Goal: Information Seeking & Learning: Learn about a topic

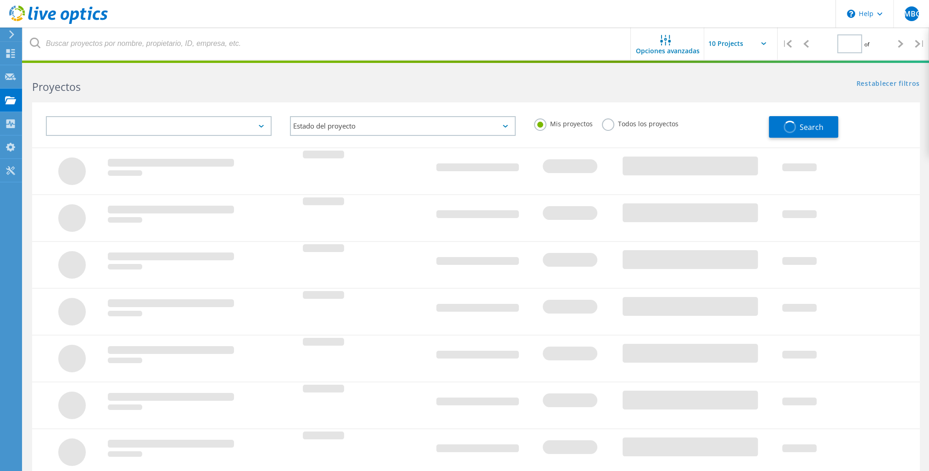
type input "1"
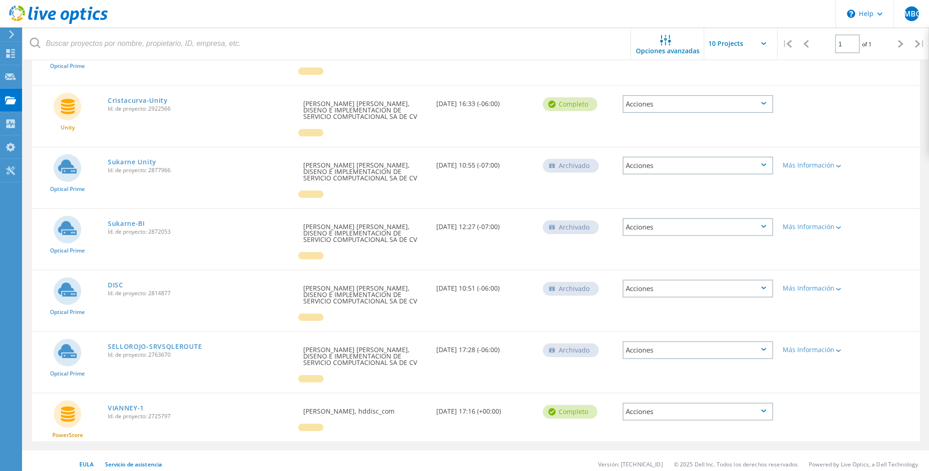
scroll to position [149, 0]
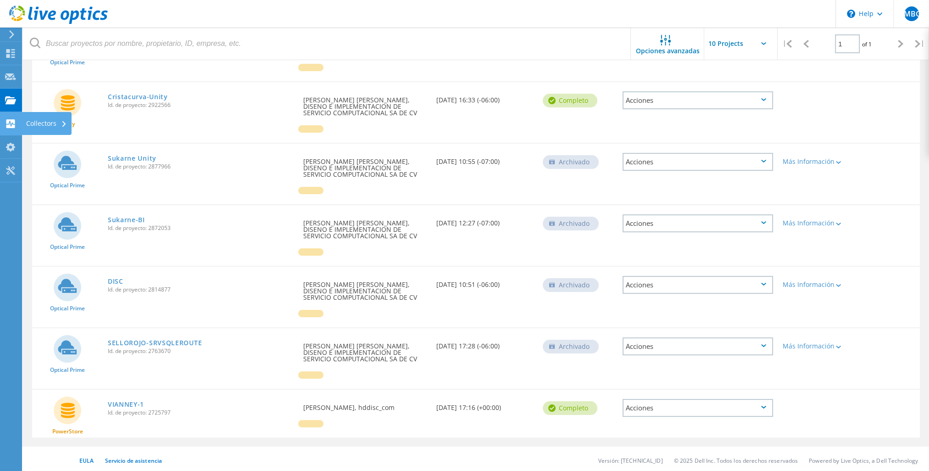
click at [11, 123] on icon at bounding box center [10, 123] width 11 height 9
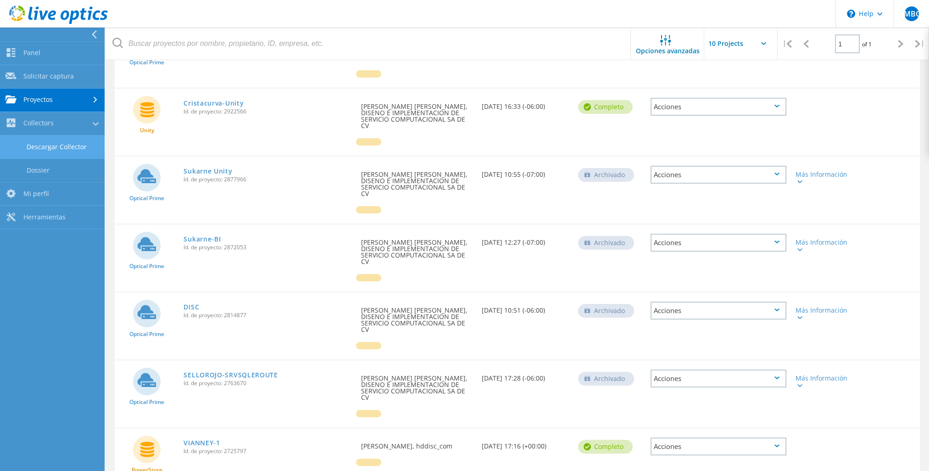
click at [51, 151] on link "Descargar Collector" at bounding box center [52, 146] width 105 height 23
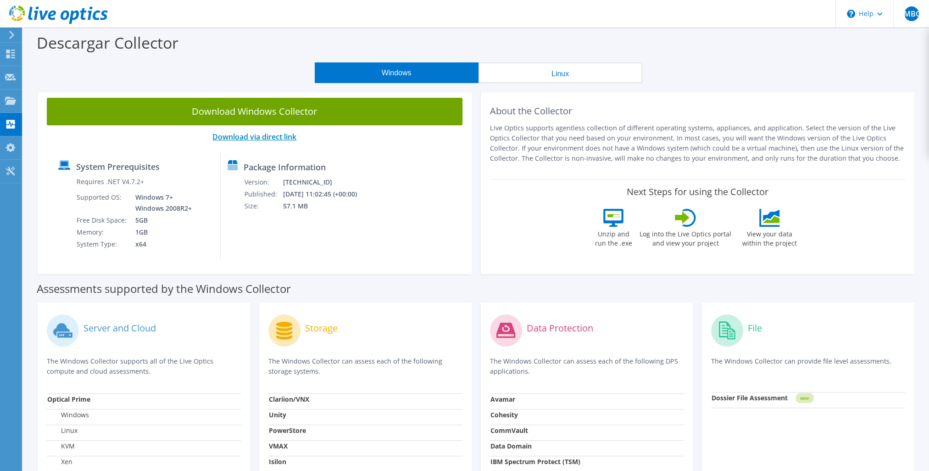
click at [244, 139] on link "Download via direct link" at bounding box center [255, 137] width 84 height 10
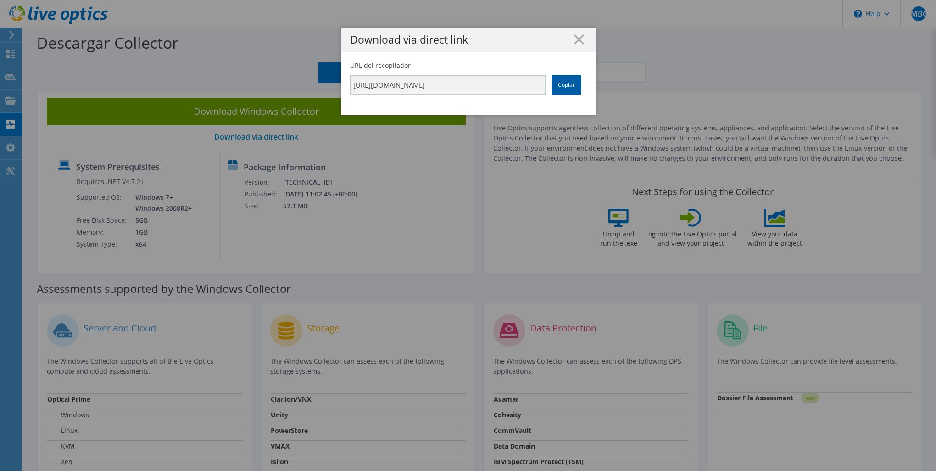
click at [570, 85] on link "Copiar" at bounding box center [567, 85] width 30 height 20
click at [575, 41] on line at bounding box center [579, 39] width 9 height 9
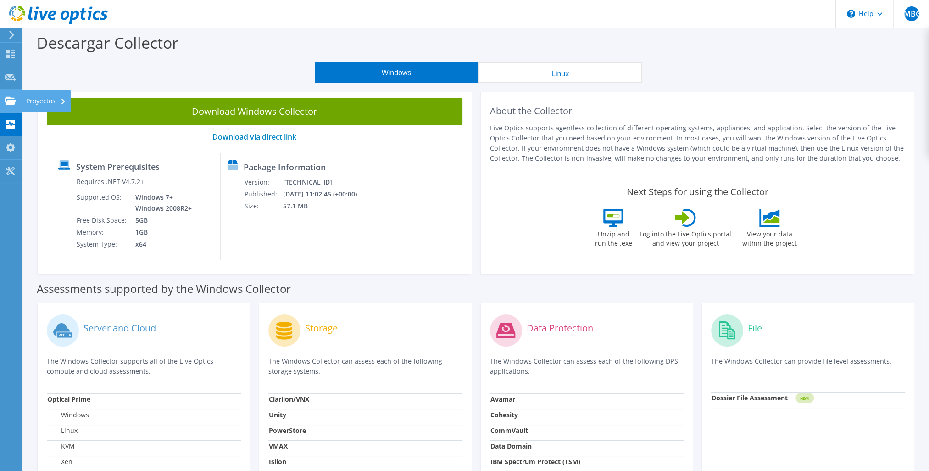
click at [7, 96] on icon at bounding box center [10, 100] width 11 height 9
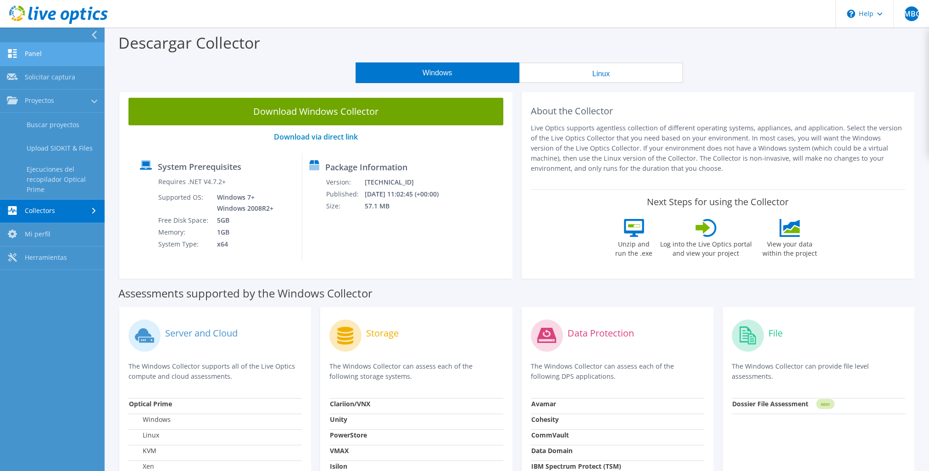
click at [34, 49] on link "Panel" at bounding box center [52, 54] width 105 height 23
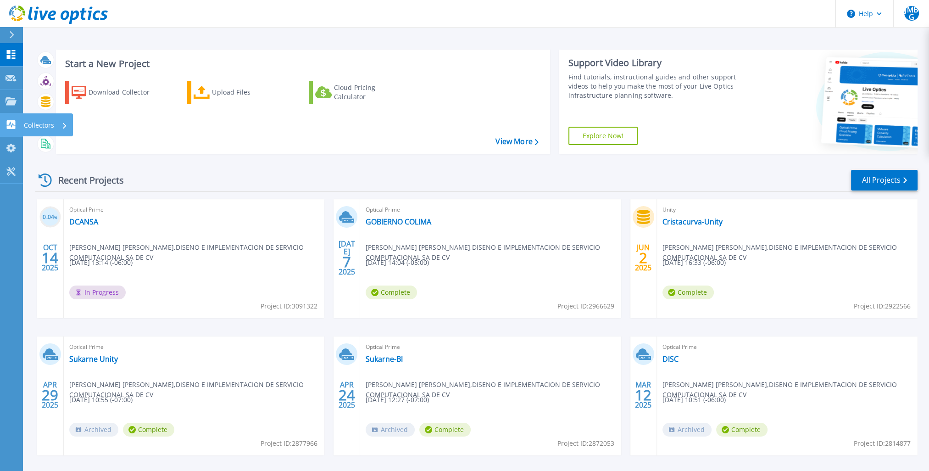
click at [9, 131] on link "Collectors Collectors" at bounding box center [11, 124] width 23 height 23
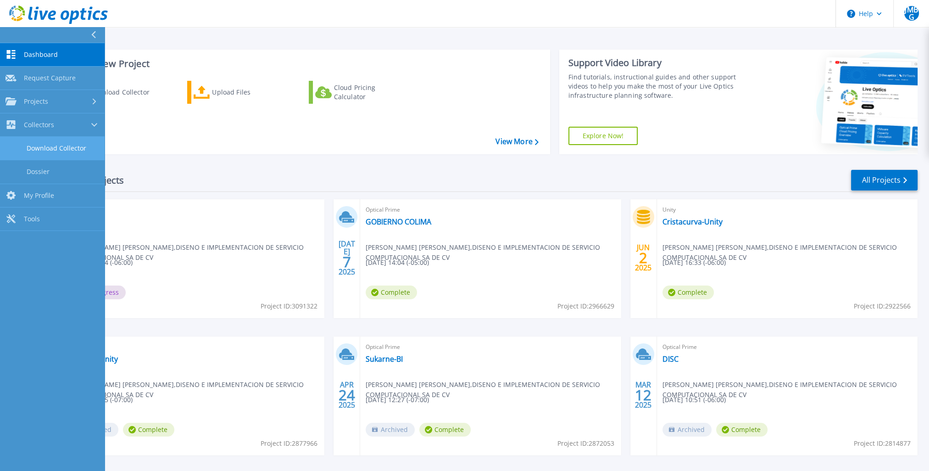
click at [46, 148] on link "Download Collector" at bounding box center [52, 148] width 105 height 23
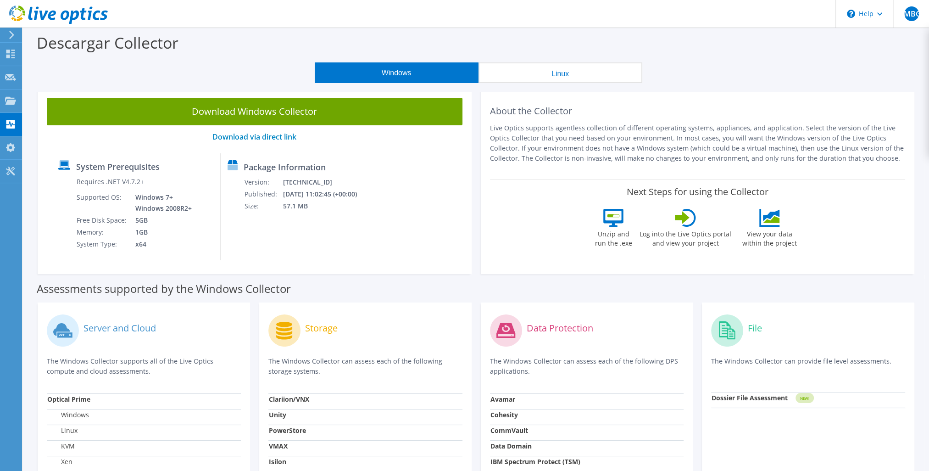
click at [553, 75] on button "Linux" at bounding box center [561, 72] width 164 height 21
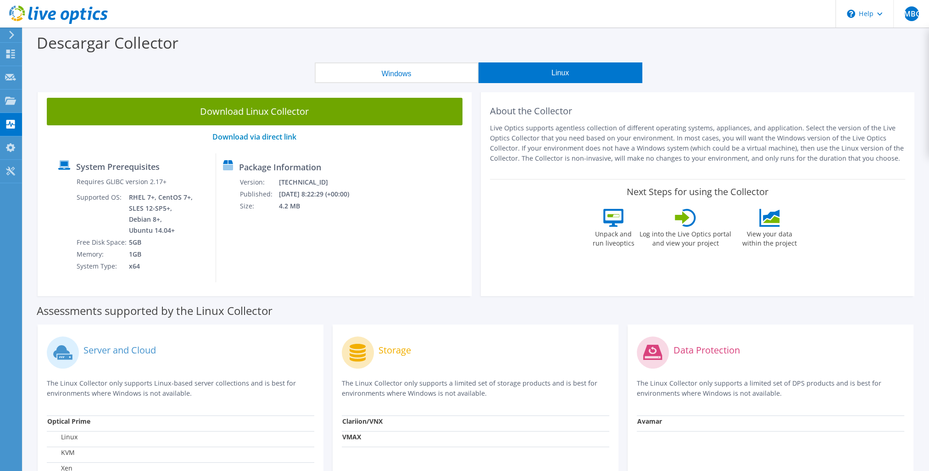
click at [271, 144] on div "Download Linux Collector Download via direct link System Prerequisites Requires…" at bounding box center [255, 192] width 434 height 207
click at [271, 140] on link "Download via direct link" at bounding box center [255, 137] width 84 height 10
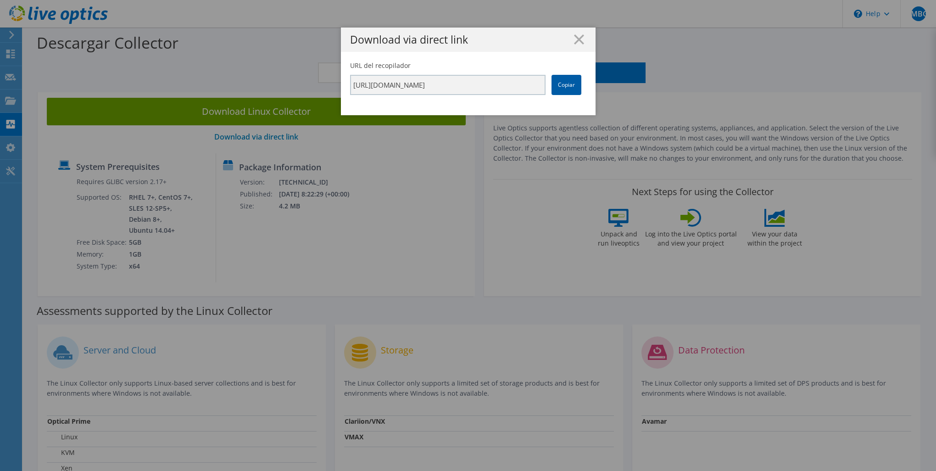
click at [565, 85] on link "Copiar" at bounding box center [567, 85] width 30 height 20
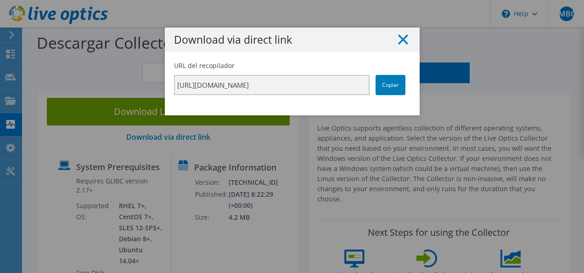
click at [402, 39] on icon at bounding box center [403, 39] width 10 height 10
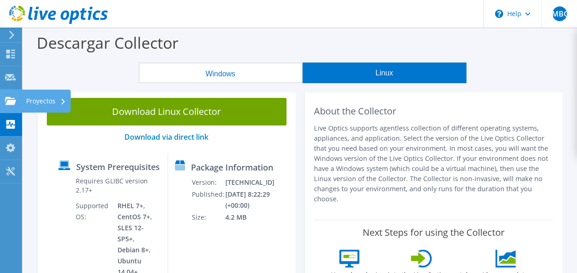
click at [15, 97] on icon at bounding box center [10, 100] width 11 height 9
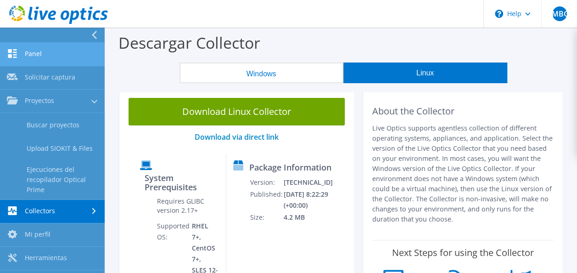
click at [45, 51] on link "Panel" at bounding box center [52, 54] width 105 height 23
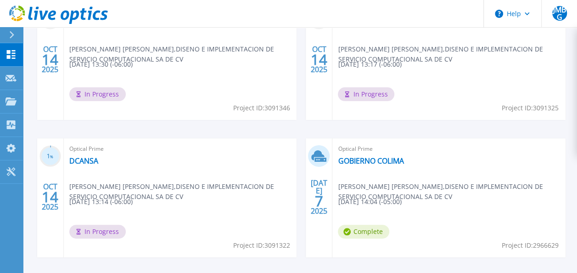
scroll to position [275, 0]
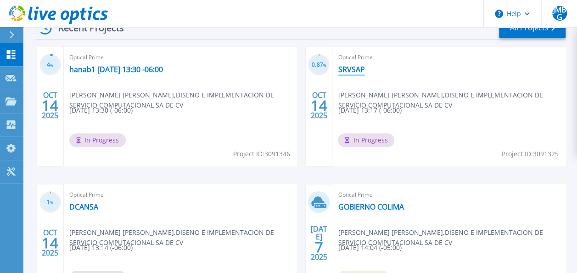
click at [351, 72] on link "SRVSAP" at bounding box center [351, 69] width 27 height 9
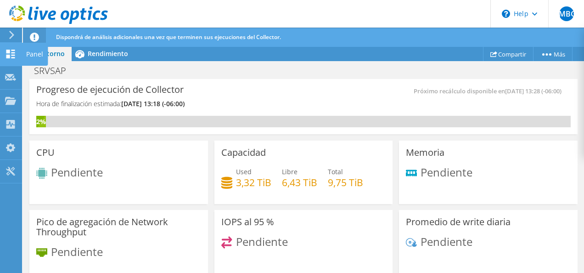
click at [7, 55] on use at bounding box center [10, 54] width 9 height 9
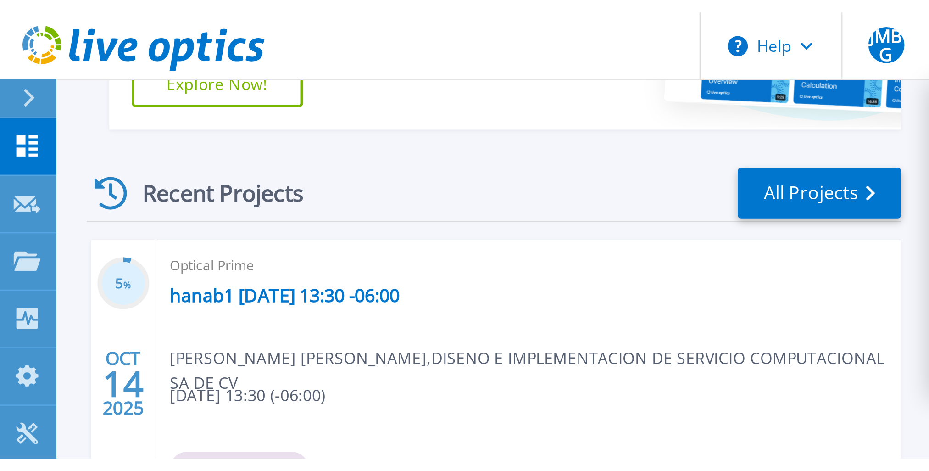
scroll to position [37, 0]
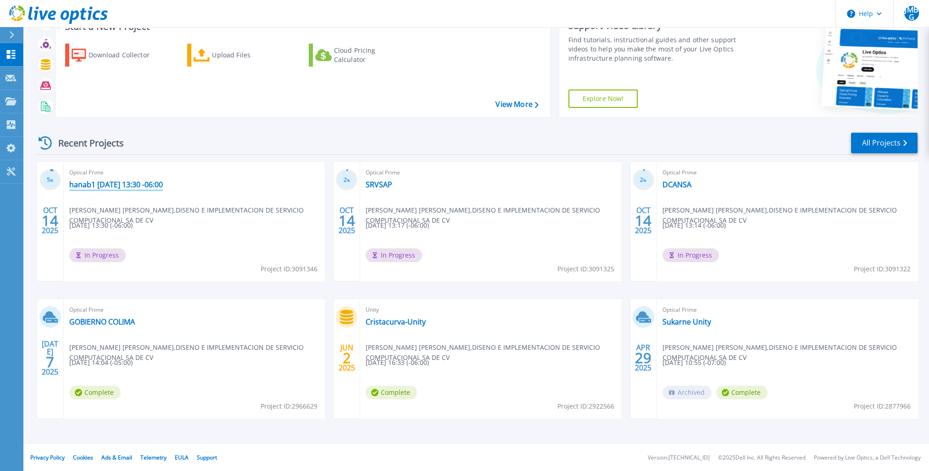
click at [133, 183] on link "hanab1 [DATE] 13:30 -06:00" at bounding box center [116, 184] width 94 height 9
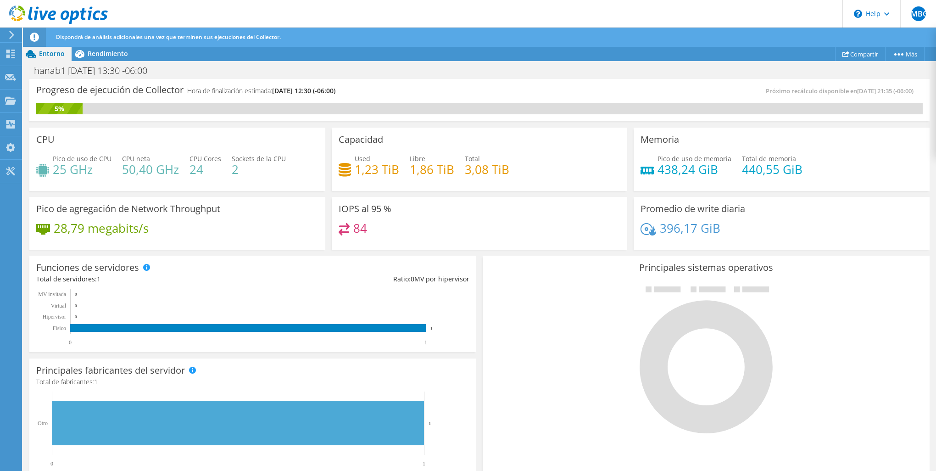
scroll to position [46, 0]
click at [105, 54] on span "Rendimiento" at bounding box center [108, 53] width 40 height 9
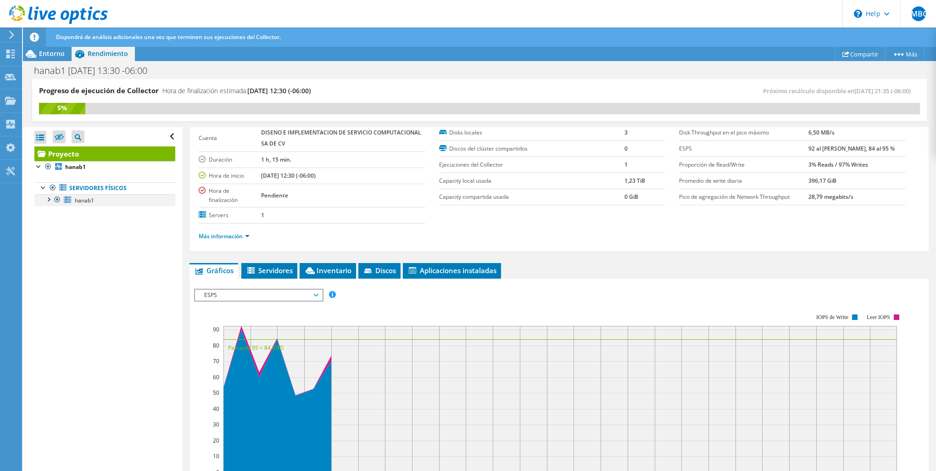
click at [49, 199] on div at bounding box center [48, 198] width 9 height 9
click at [95, 212] on link "sdb" at bounding box center [104, 212] width 141 height 12
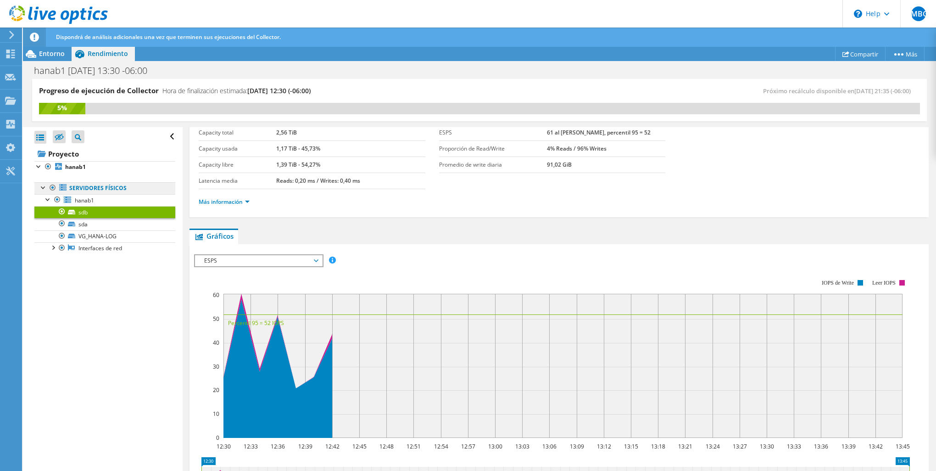
click at [119, 190] on link "Servidores físicos" at bounding box center [104, 188] width 141 height 12
click at [92, 191] on link "Servidores físicos" at bounding box center [104, 188] width 141 height 12
click at [250, 261] on span "ESPS" at bounding box center [259, 260] width 118 height 11
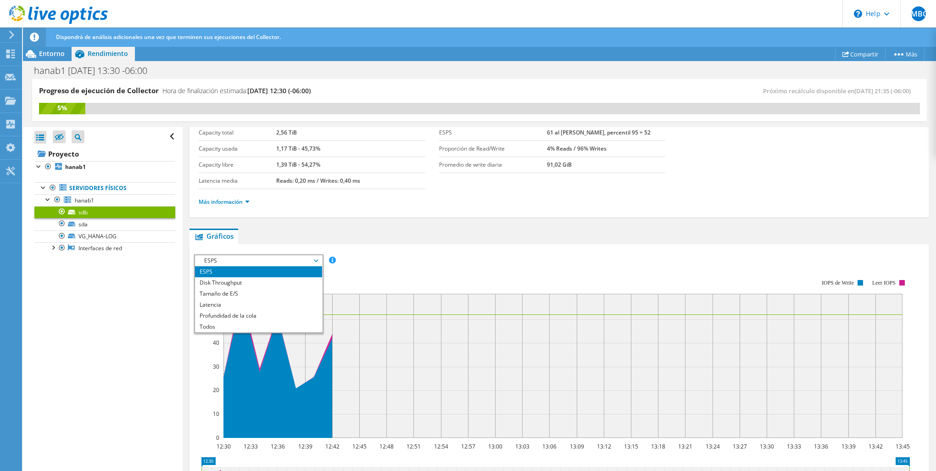
click at [340, 226] on div "sdb Detalles Tipo Local Disk Capacity total 2,56 TiB Capacity usada 1,17 TiB - …" at bounding box center [559, 359] width 753 height 557
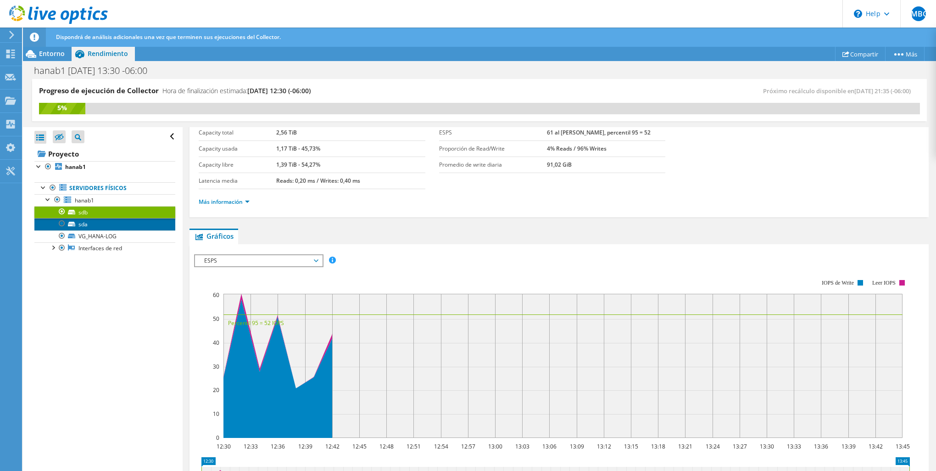
click at [107, 223] on link "sda" at bounding box center [104, 224] width 141 height 12
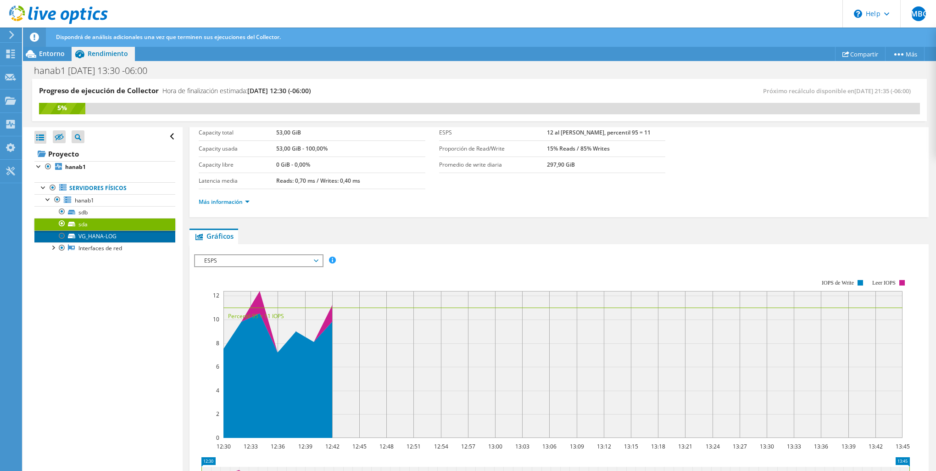
click at [88, 235] on link "VG_HANA-LOG" at bounding box center [104, 236] width 141 height 12
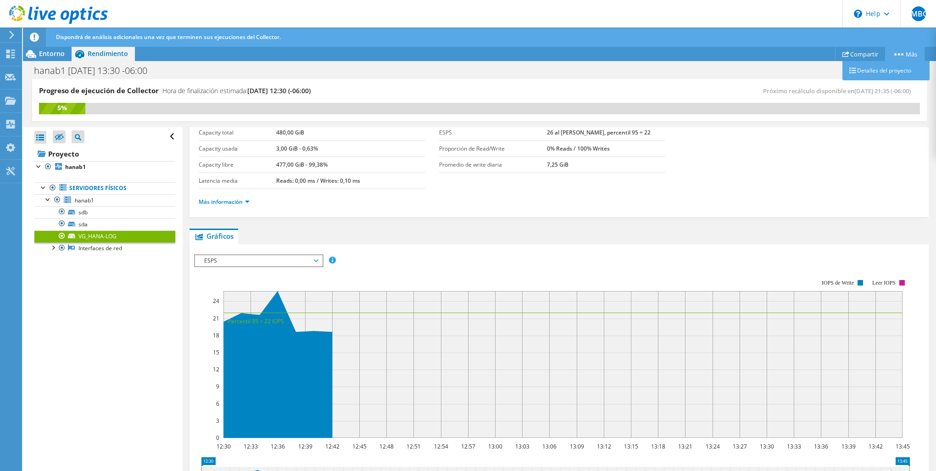
click at [898, 58] on link "Más" at bounding box center [904, 54] width 39 height 14
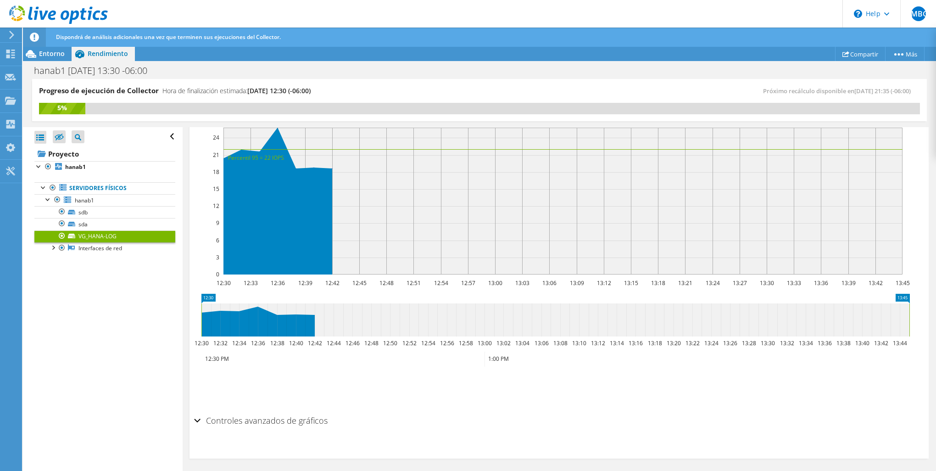
click at [217, 411] on h2 "Controles avanzados de gráficos" at bounding box center [261, 420] width 134 height 18
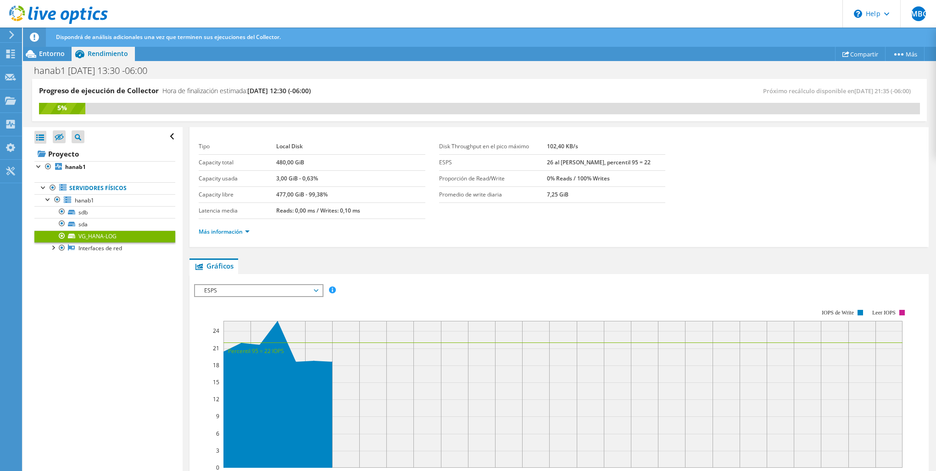
scroll to position [0, 0]
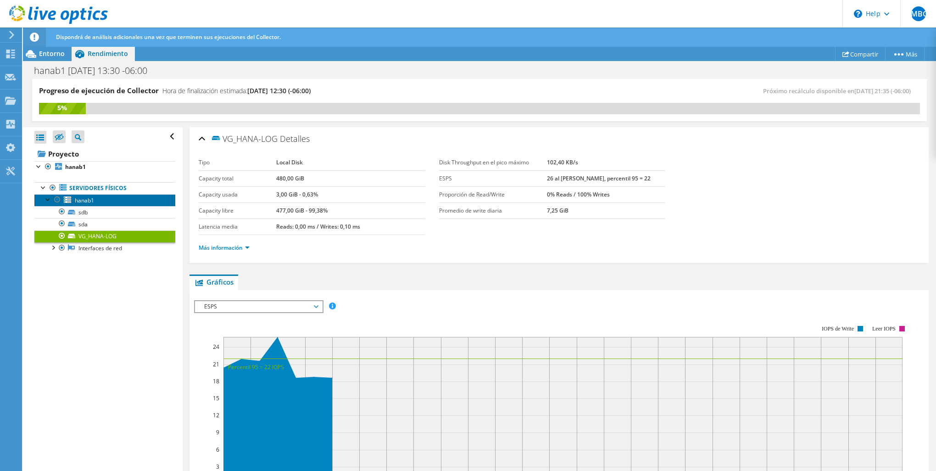
click at [85, 197] on span "hanab1" at bounding box center [84, 200] width 19 height 8
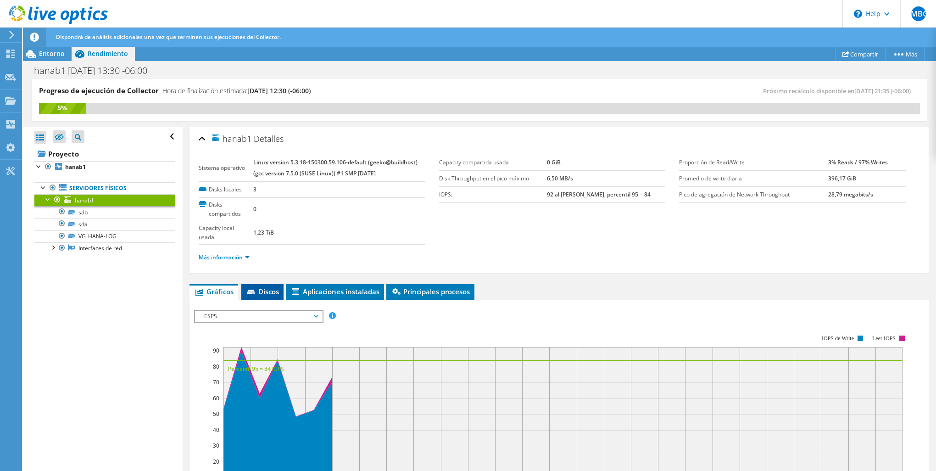
click at [256, 287] on span "Discos" at bounding box center [262, 291] width 33 height 9
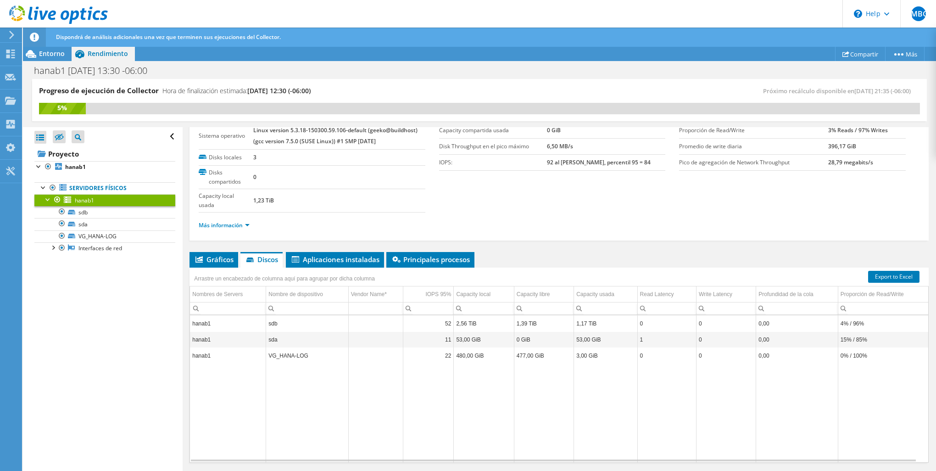
scroll to position [46, 0]
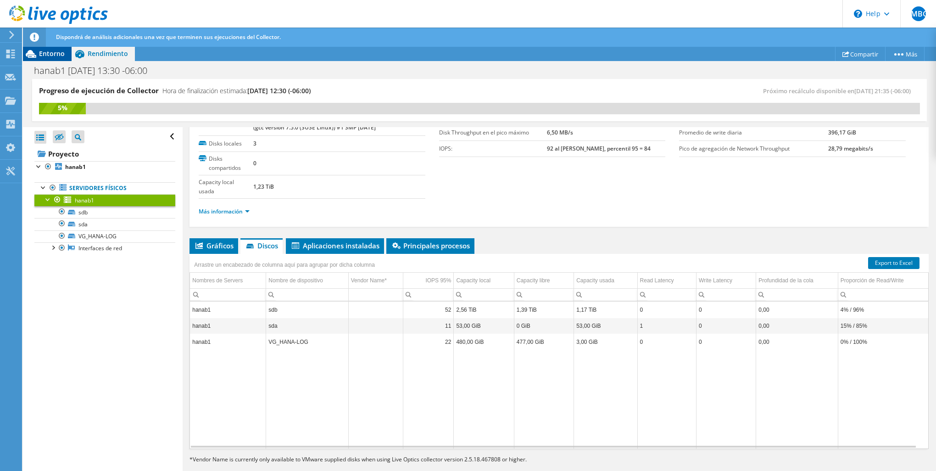
click at [51, 54] on span "Entorno" at bounding box center [52, 53] width 26 height 9
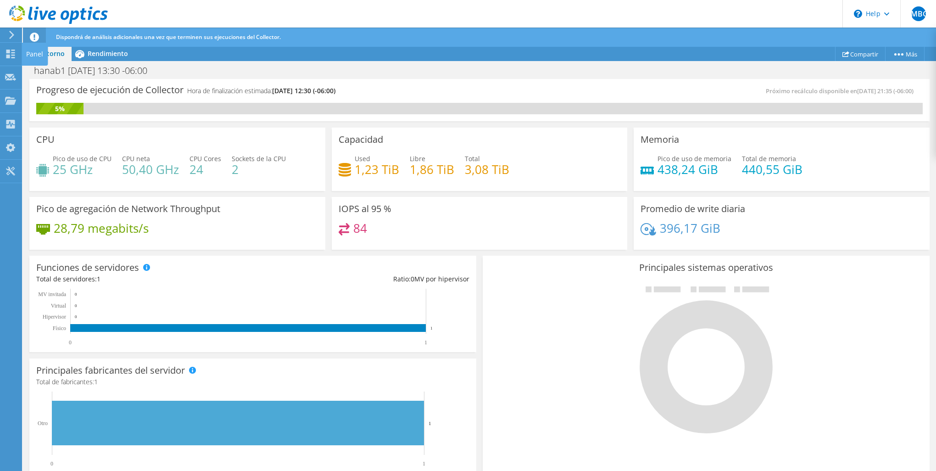
click at [25, 54] on div "Panel" at bounding box center [35, 54] width 26 height 23
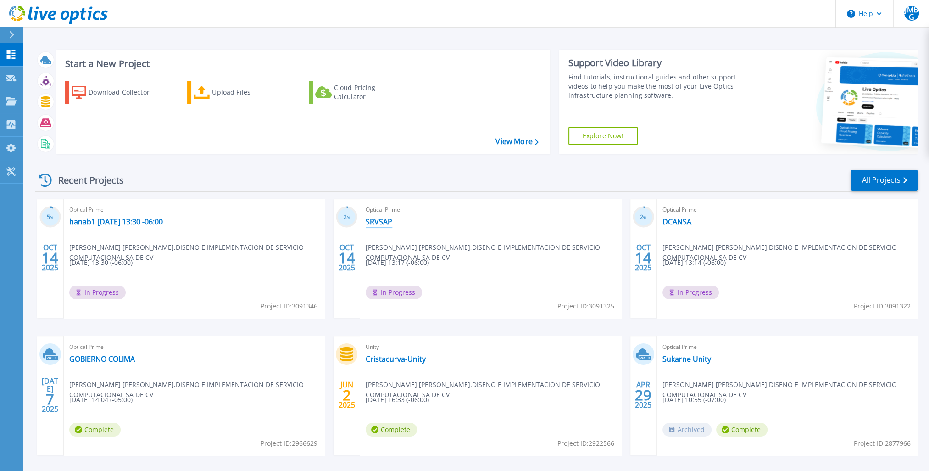
click at [374, 223] on link "SRVSAP" at bounding box center [379, 221] width 27 height 9
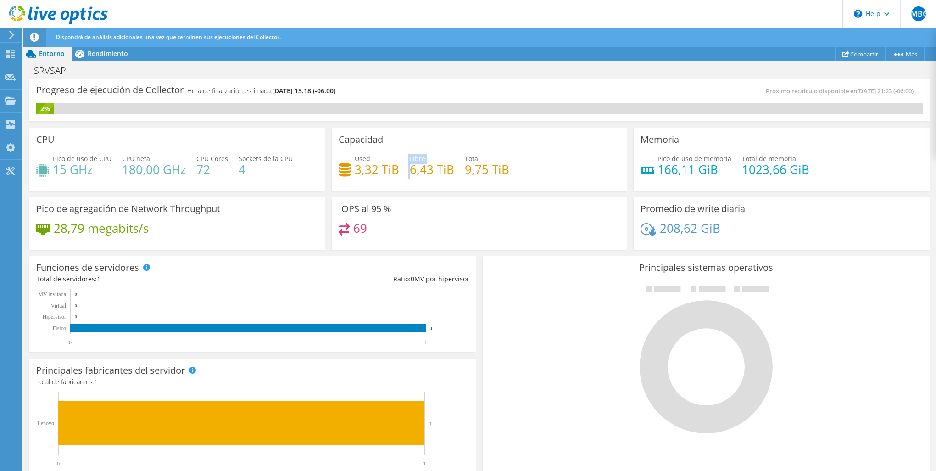
click at [409, 172] on div "Used 3,32 TiB Libre 6,43 TiB Total 9,75 TiB" at bounding box center [480, 169] width 282 height 30
drag, startPoint x: 409, startPoint y: 172, endPoint x: 394, endPoint y: 172, distance: 14.2
click at [394, 172] on h4 "3,32 TiB" at bounding box center [377, 169] width 45 height 10
drag, startPoint x: 461, startPoint y: 171, endPoint x: 505, endPoint y: 170, distance: 43.6
click at [505, 170] on h4 "9,75 TiB" at bounding box center [487, 169] width 45 height 10
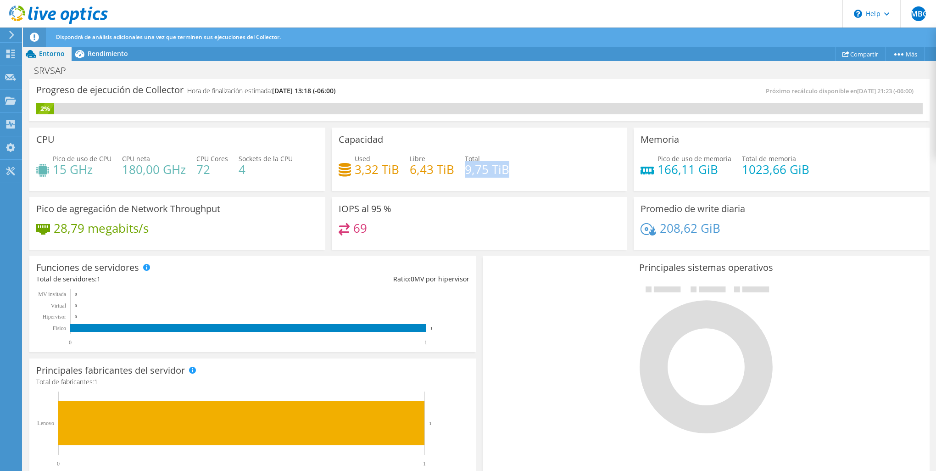
drag, startPoint x: 505, startPoint y: 170, endPoint x: 457, endPoint y: 178, distance: 48.4
click at [457, 178] on div "Used 3,32 TiB Libre 6,43 TiB Total 9,75 TiB" at bounding box center [480, 169] width 282 height 30
click at [98, 55] on span "Rendimiento" at bounding box center [108, 53] width 40 height 9
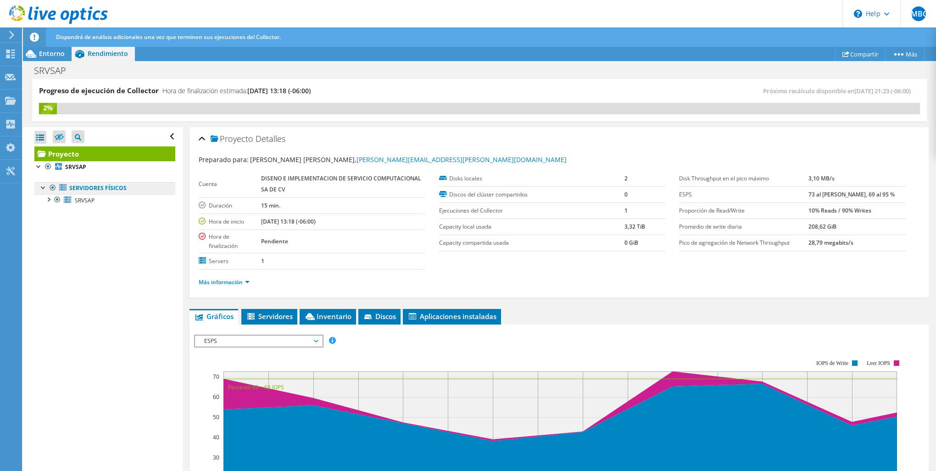
click at [92, 186] on link "Servidores físicos" at bounding box center [104, 188] width 141 height 12
click at [48, 197] on div at bounding box center [48, 198] width 9 height 9
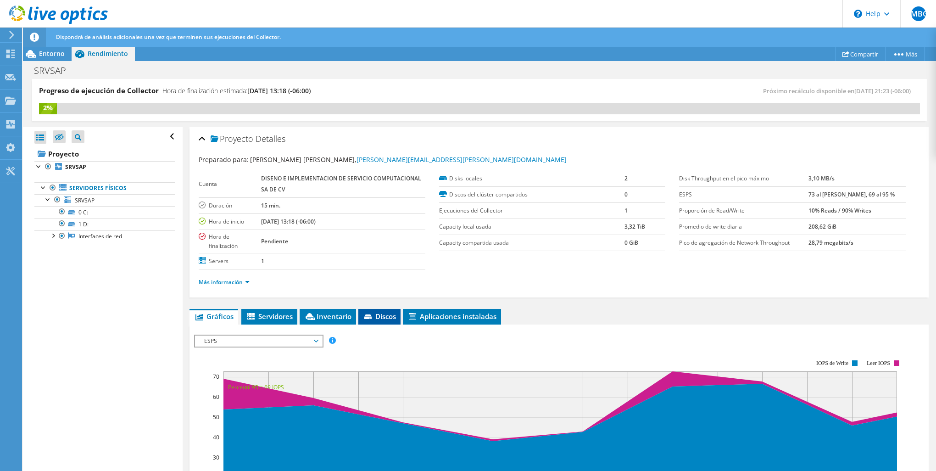
click at [384, 314] on span "Discos" at bounding box center [379, 316] width 33 height 9
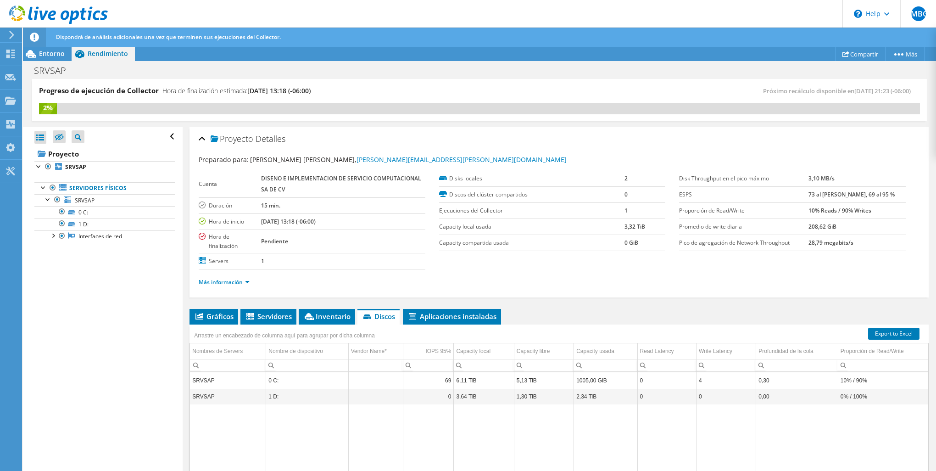
scroll to position [46, 0]
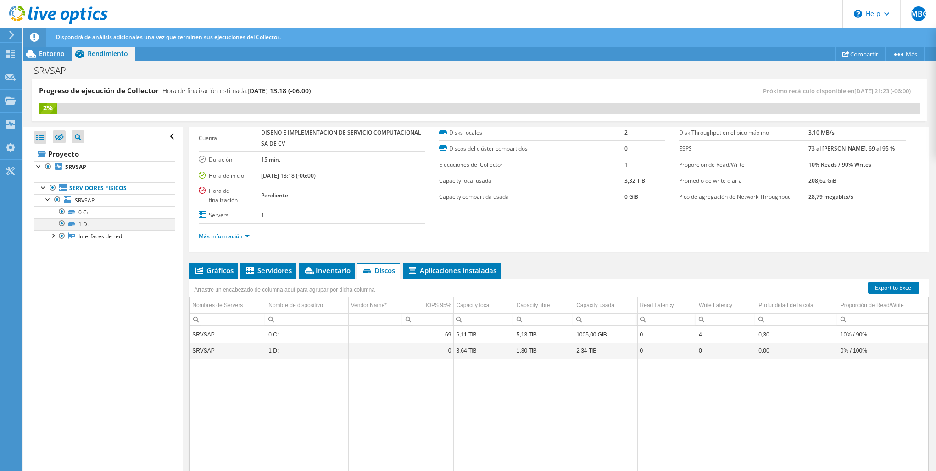
click at [61, 224] on div at bounding box center [61, 223] width 9 height 11
click at [61, 222] on div at bounding box center [61, 223] width 9 height 11
click at [56, 55] on span "Entorno" at bounding box center [52, 53] width 26 height 9
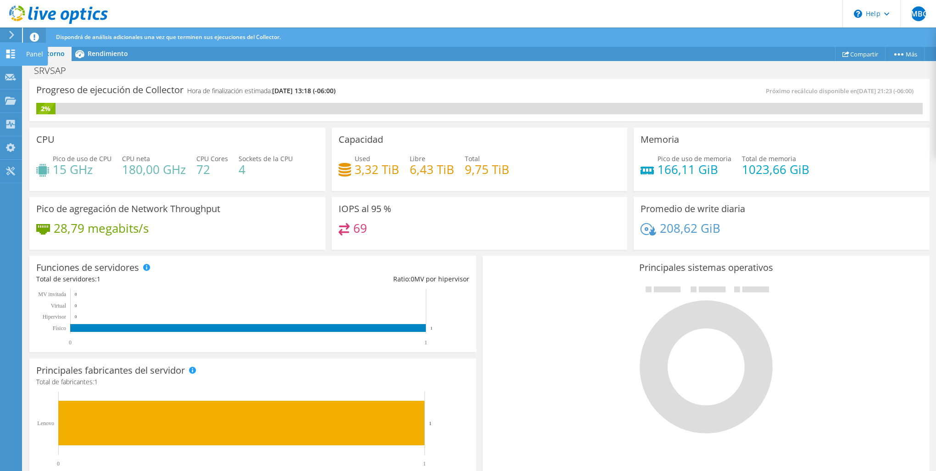
click at [12, 56] on use at bounding box center [10, 54] width 9 height 9
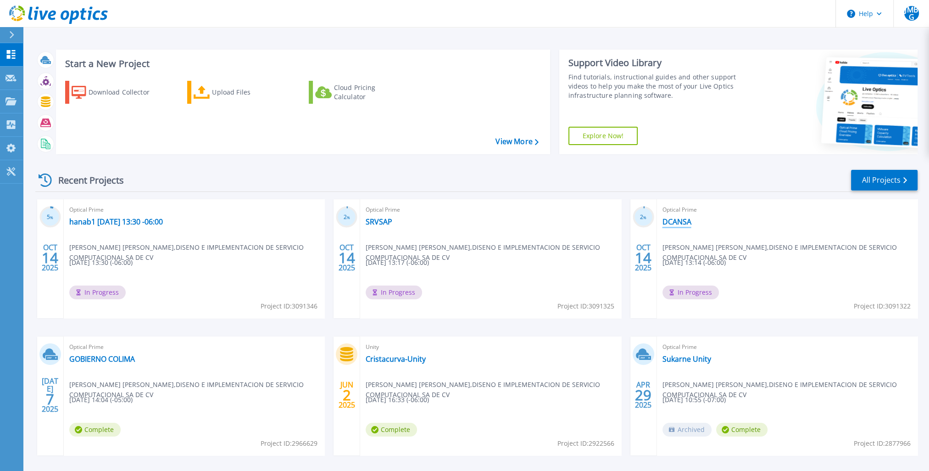
click at [679, 218] on link "DCANSA" at bounding box center [677, 221] width 29 height 9
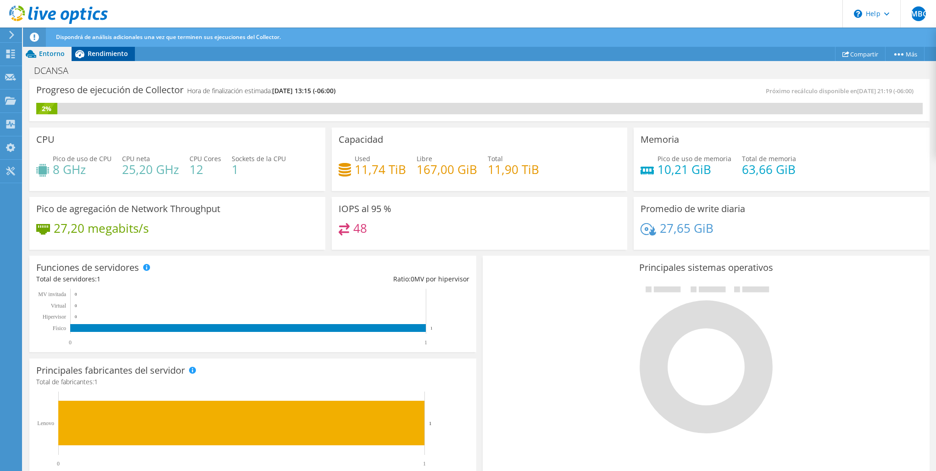
click at [99, 50] on span "Rendimiento" at bounding box center [108, 53] width 40 height 9
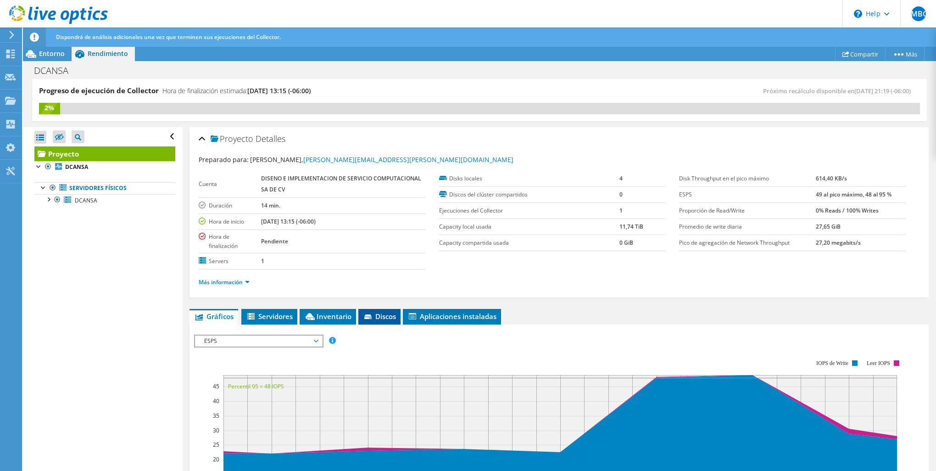
click at [373, 315] on icon at bounding box center [368, 317] width 9 height 6
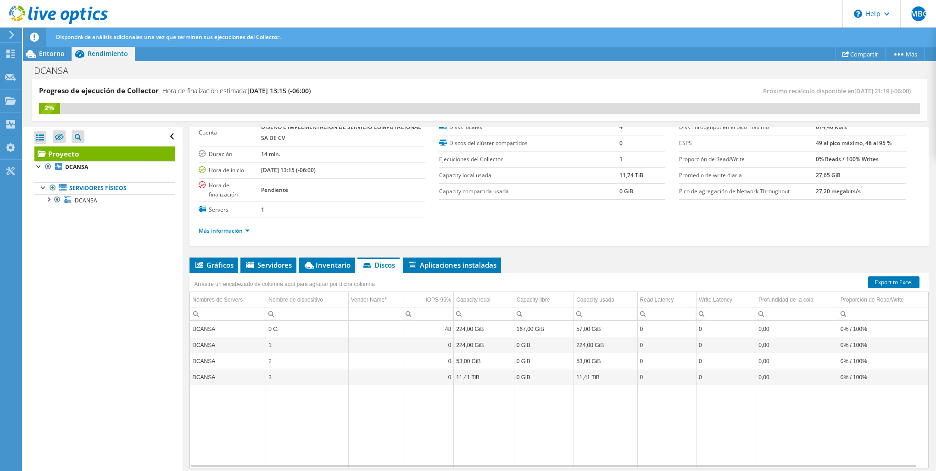
scroll to position [81, 0]
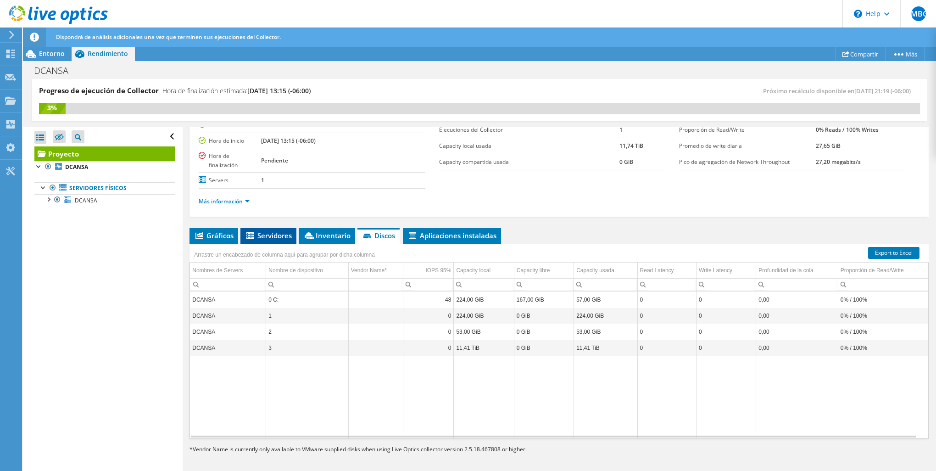
click at [248, 237] on icon at bounding box center [250, 236] width 9 height 8
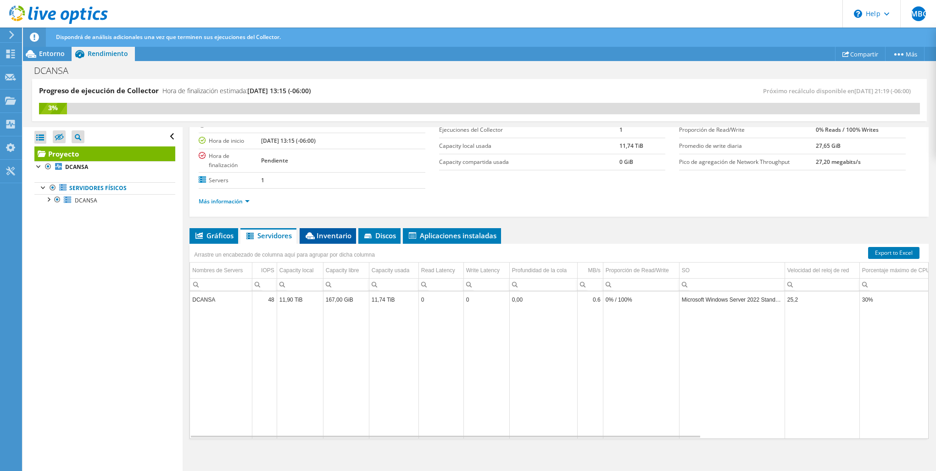
click at [344, 234] on span "Inventario" at bounding box center [327, 235] width 47 height 9
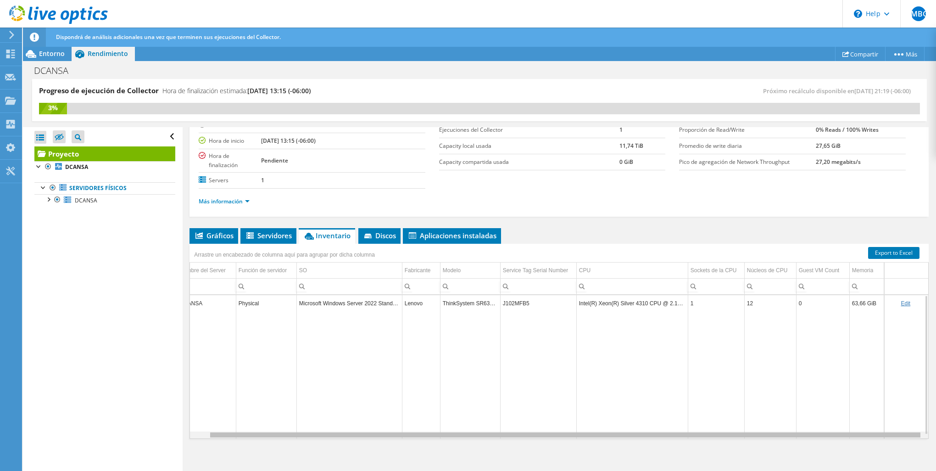
scroll to position [0, 0]
drag, startPoint x: 691, startPoint y: 434, endPoint x: 646, endPoint y: 431, distance: 45.6
click at [655, 432] on body "JMBG Usuario final [PERSON_NAME] Gutierrez [EMAIL_ADDRESS][PERSON_NAME][DOMAIN_…" at bounding box center [468, 235] width 936 height 471
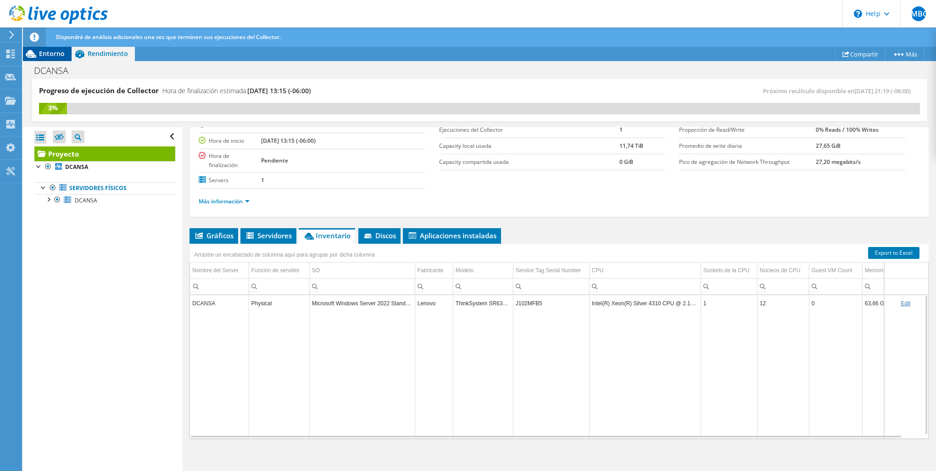
click at [58, 60] on div "Entorno" at bounding box center [47, 53] width 49 height 15
